Goal: Task Accomplishment & Management: Use online tool/utility

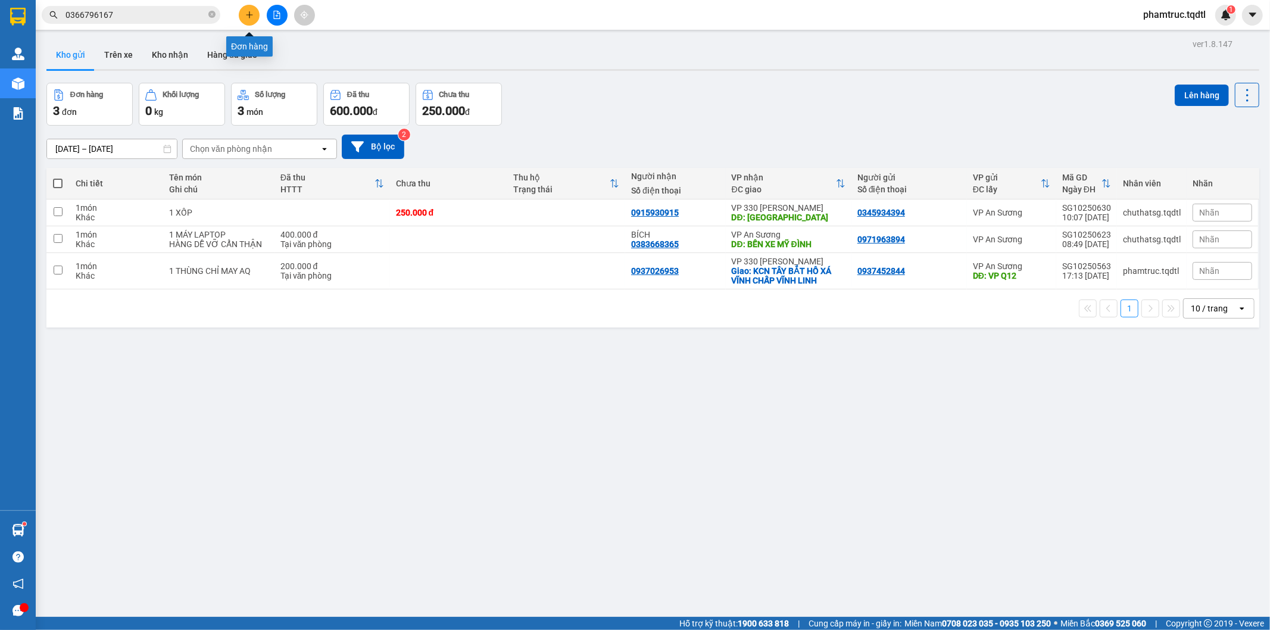
click at [251, 13] on icon "plus" at bounding box center [249, 15] width 8 height 8
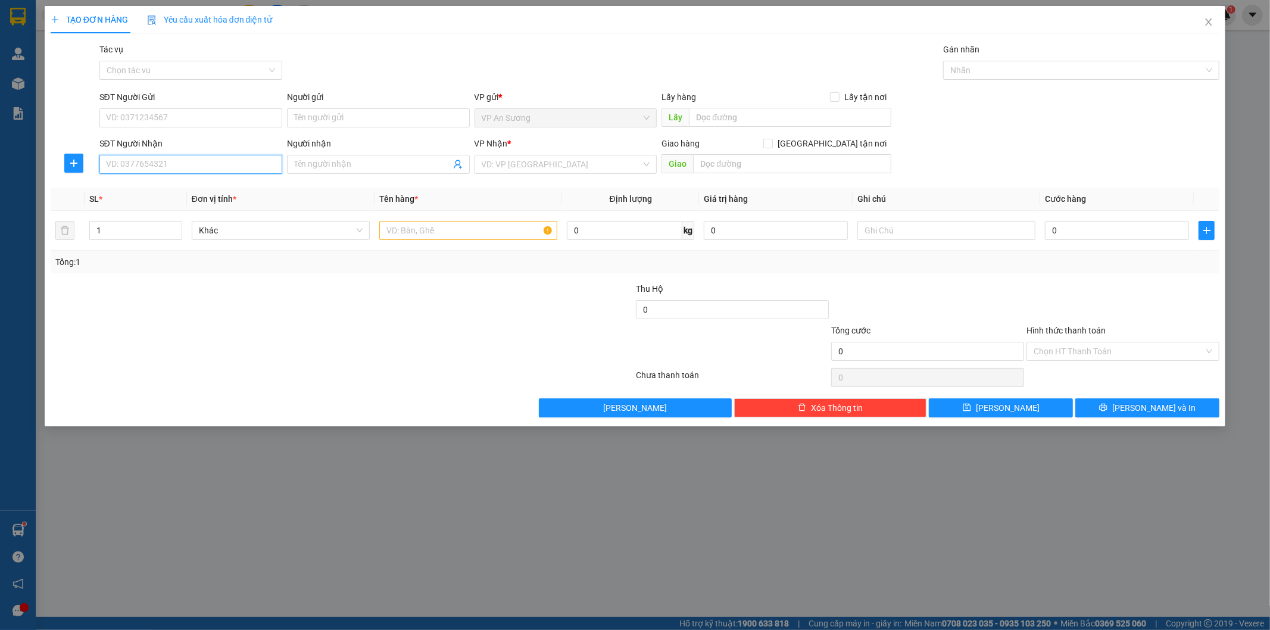
click at [239, 155] on input "SĐT Người Nhận" at bounding box center [190, 164] width 183 height 19
click at [209, 185] on div "0938092939" at bounding box center [191, 188] width 168 height 13
type input "0938092939"
click at [113, 227] on input "6" at bounding box center [136, 230] width 92 height 18
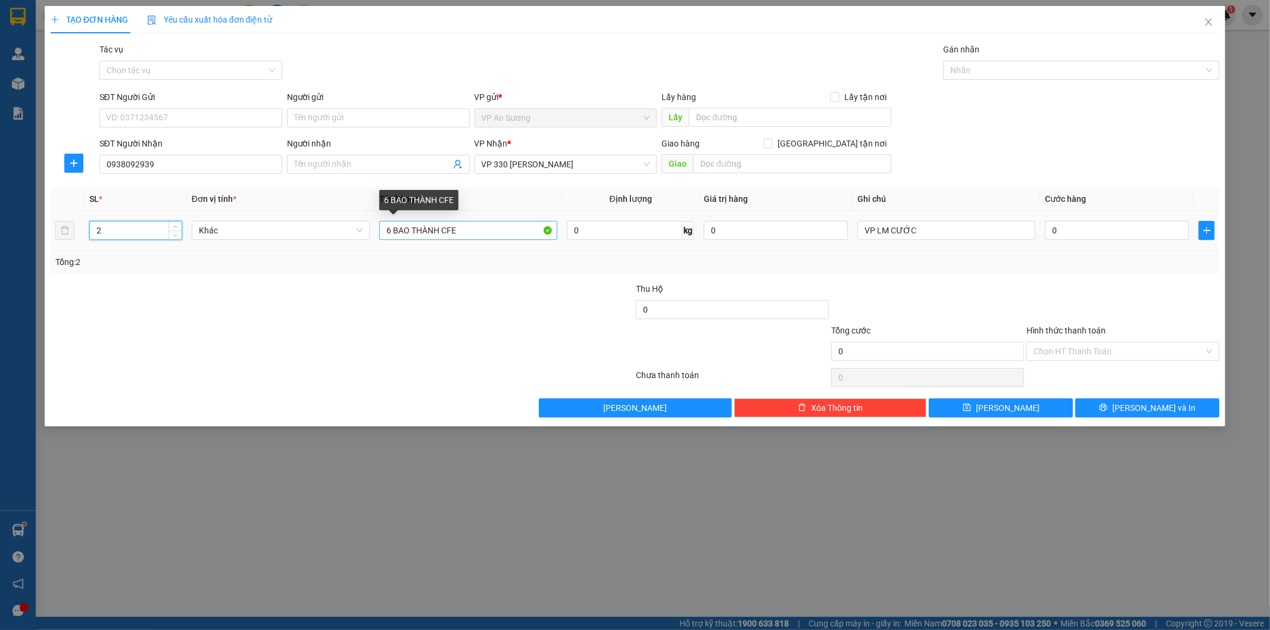
type input "2"
click at [389, 226] on input "6 BAO THÀNH CFE" at bounding box center [468, 230] width 178 height 19
type input "2 BAO THÀNH CFE"
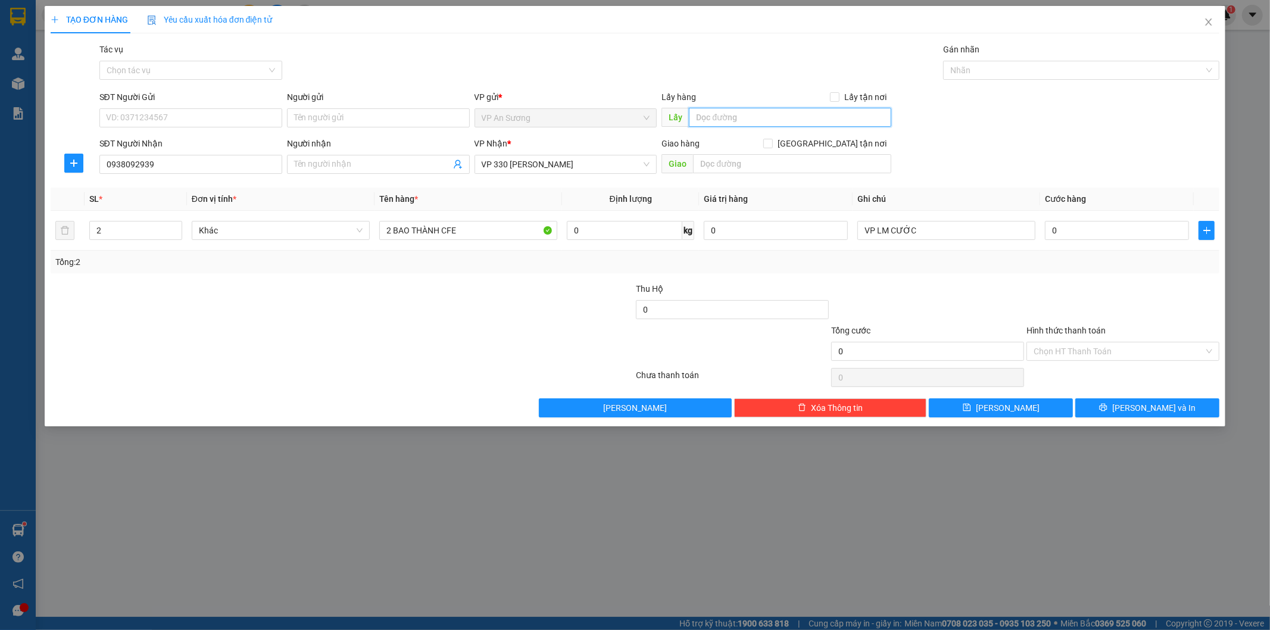
click at [723, 116] on input "text" at bounding box center [790, 117] width 202 height 19
type input "q12"
click at [1157, 413] on span "[PERSON_NAME] và In" at bounding box center [1153, 407] width 83 height 13
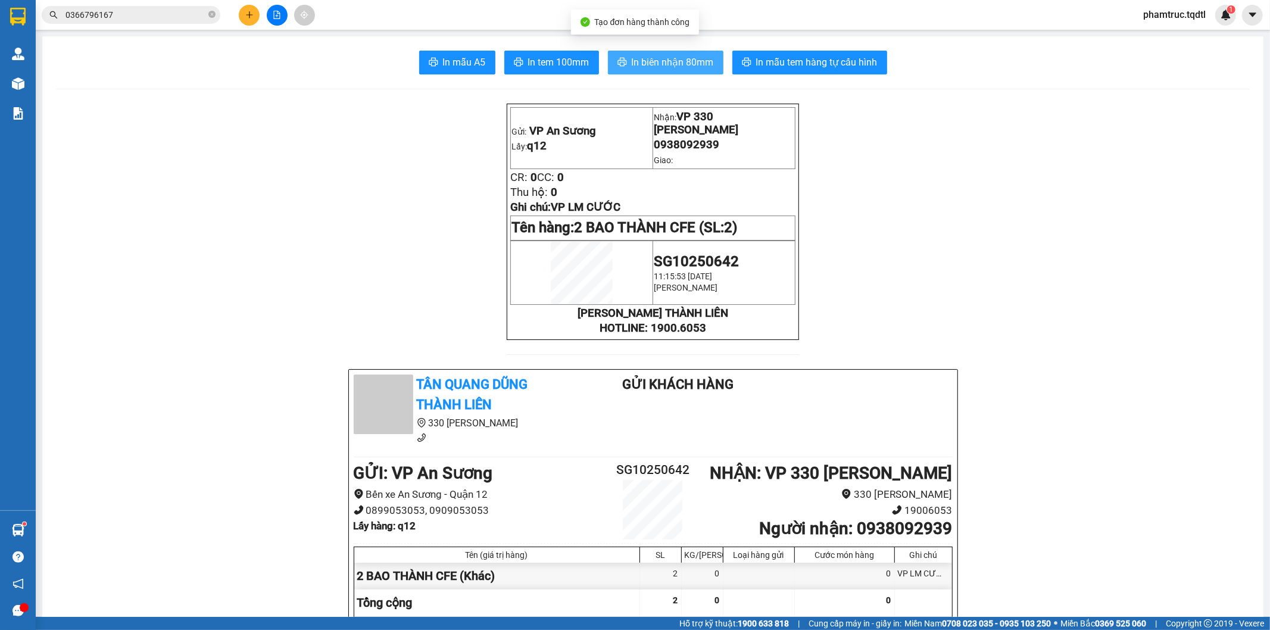
click at [694, 58] on span "In biên nhận 80mm" at bounding box center [673, 62] width 82 height 15
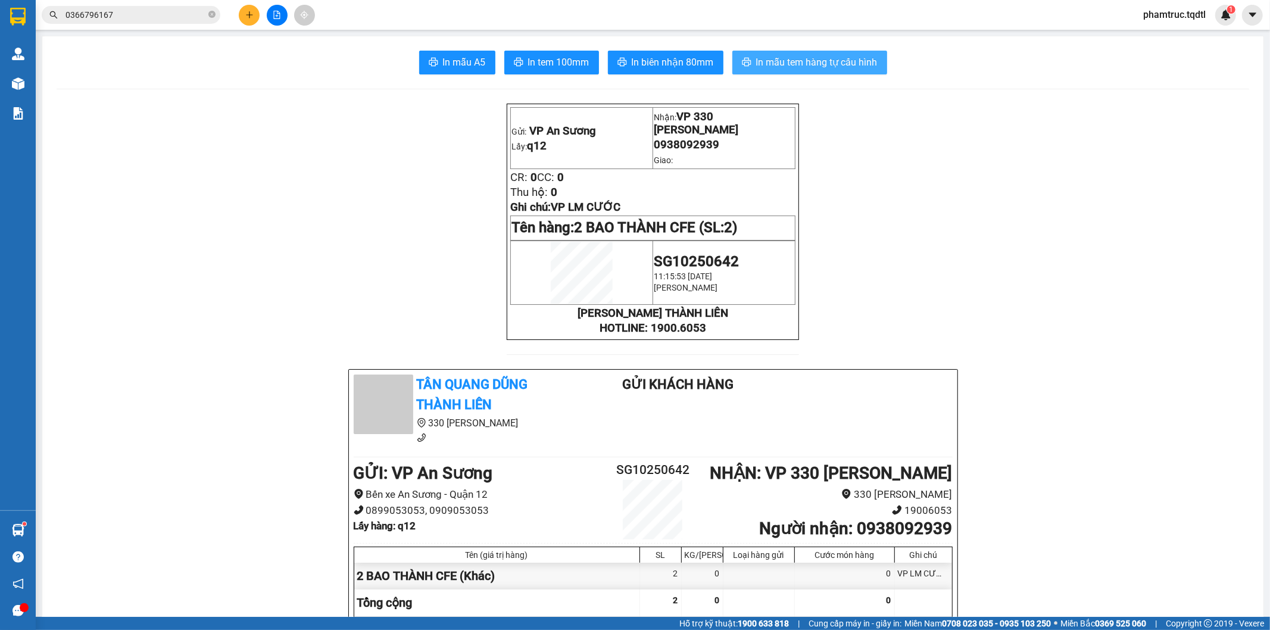
click at [854, 60] on span "In mẫu tem hàng tự cấu hình" at bounding box center [816, 62] width 121 height 15
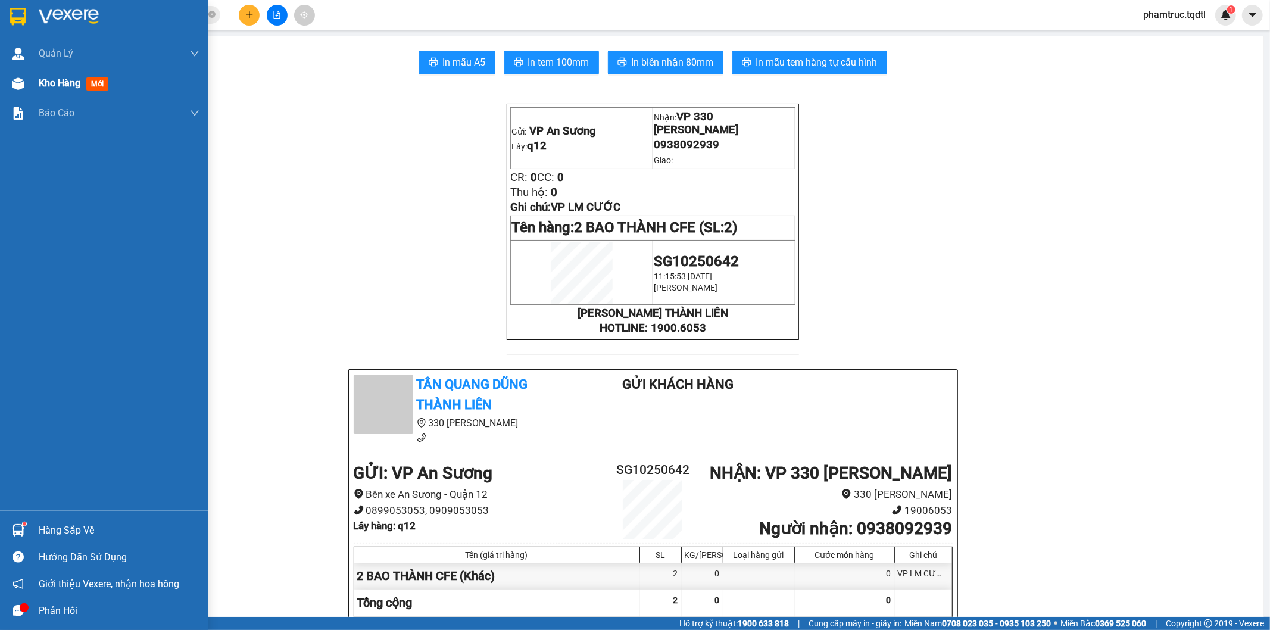
click at [52, 93] on div "Kho hàng mới" at bounding box center [119, 83] width 161 height 30
